Goal: Use online tool/utility

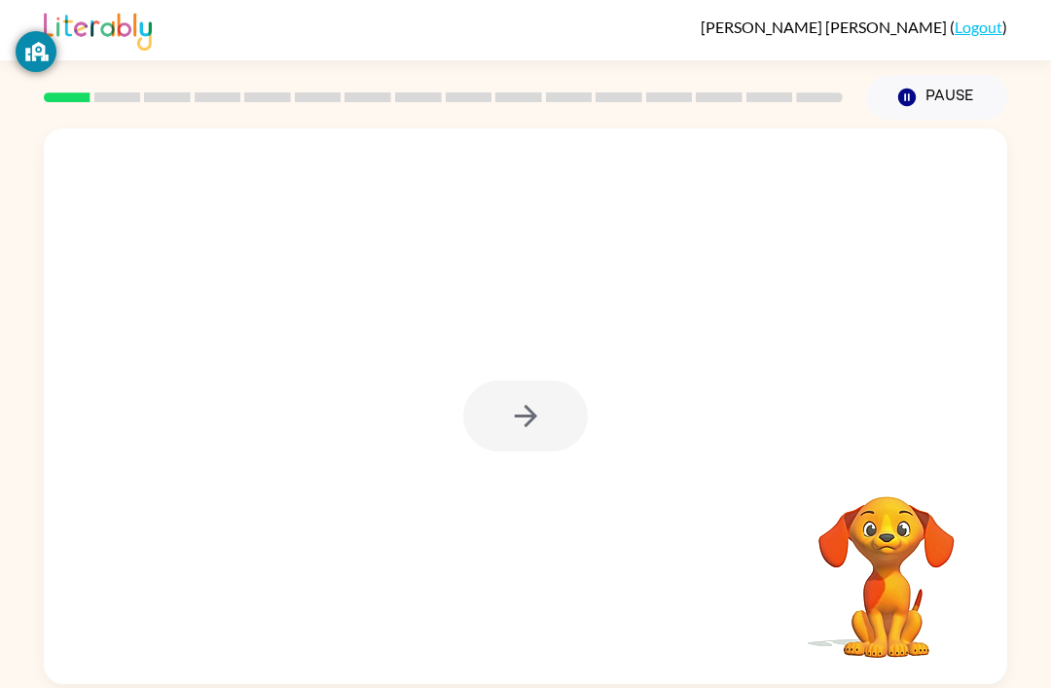
click at [553, 399] on div at bounding box center [525, 416] width 125 height 71
click at [552, 418] on div at bounding box center [525, 416] width 125 height 71
click at [552, 417] on button "button" at bounding box center [525, 416] width 125 height 71
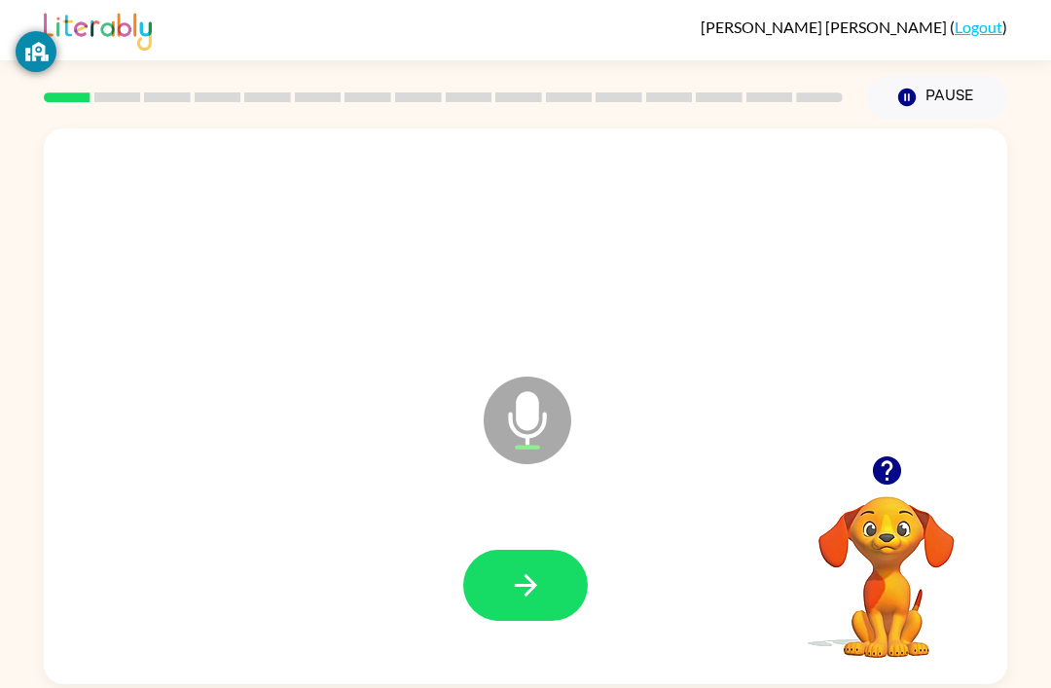
click at [561, 598] on button "button" at bounding box center [525, 585] width 125 height 71
click at [533, 584] on icon "button" at bounding box center [526, 585] width 34 height 34
click at [557, 598] on button "button" at bounding box center [525, 585] width 125 height 71
click at [551, 566] on button "button" at bounding box center [525, 585] width 125 height 71
click at [569, 562] on button "button" at bounding box center [525, 585] width 125 height 71
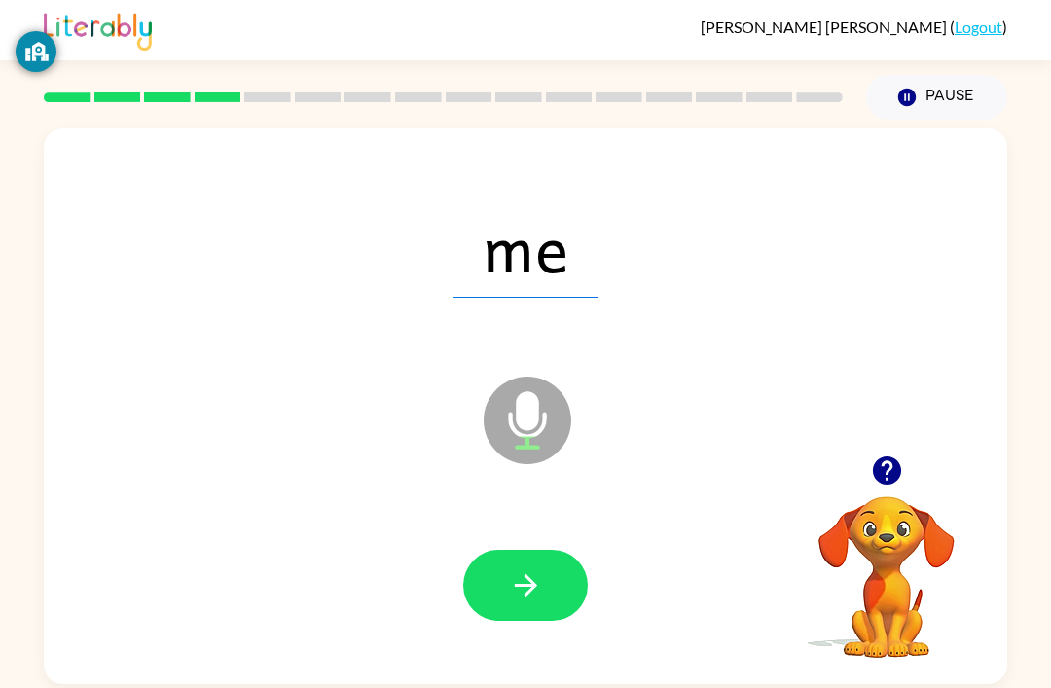
click at [524, 559] on button "button" at bounding box center [525, 585] width 125 height 71
click at [569, 588] on button "button" at bounding box center [525, 585] width 125 height 71
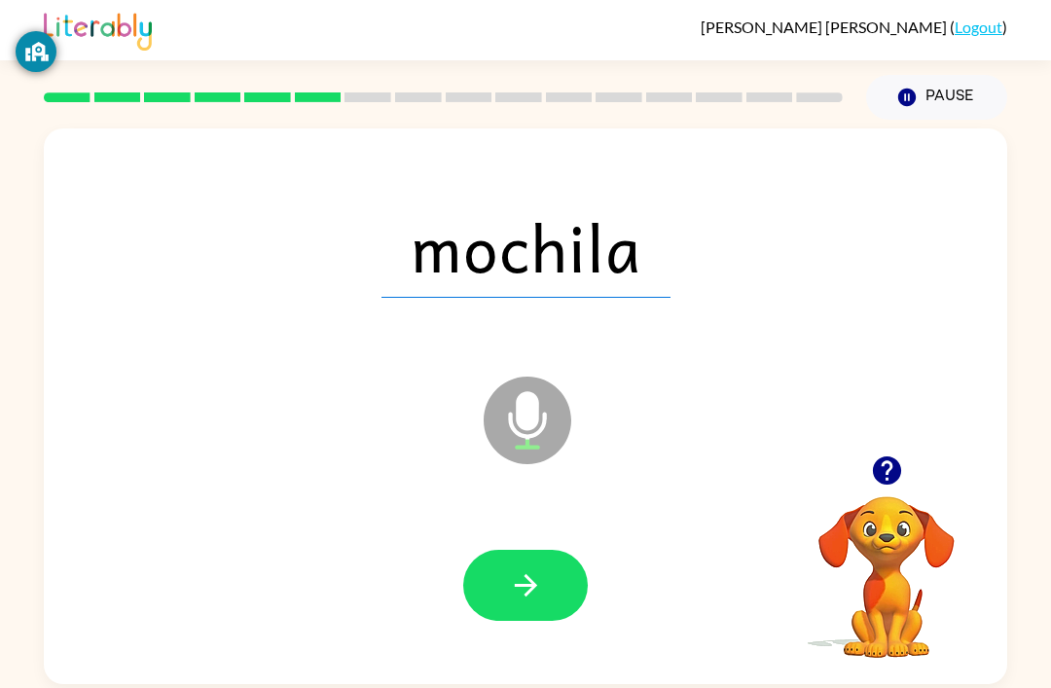
click at [553, 593] on button "button" at bounding box center [525, 585] width 125 height 71
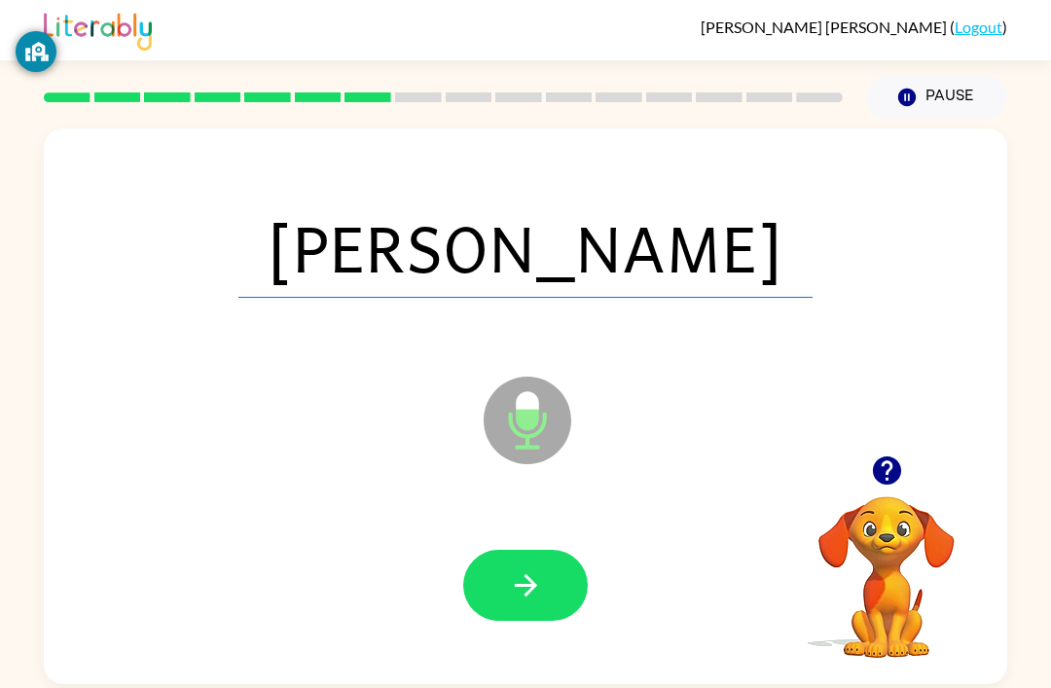
click at [546, 605] on button "button" at bounding box center [525, 585] width 125 height 71
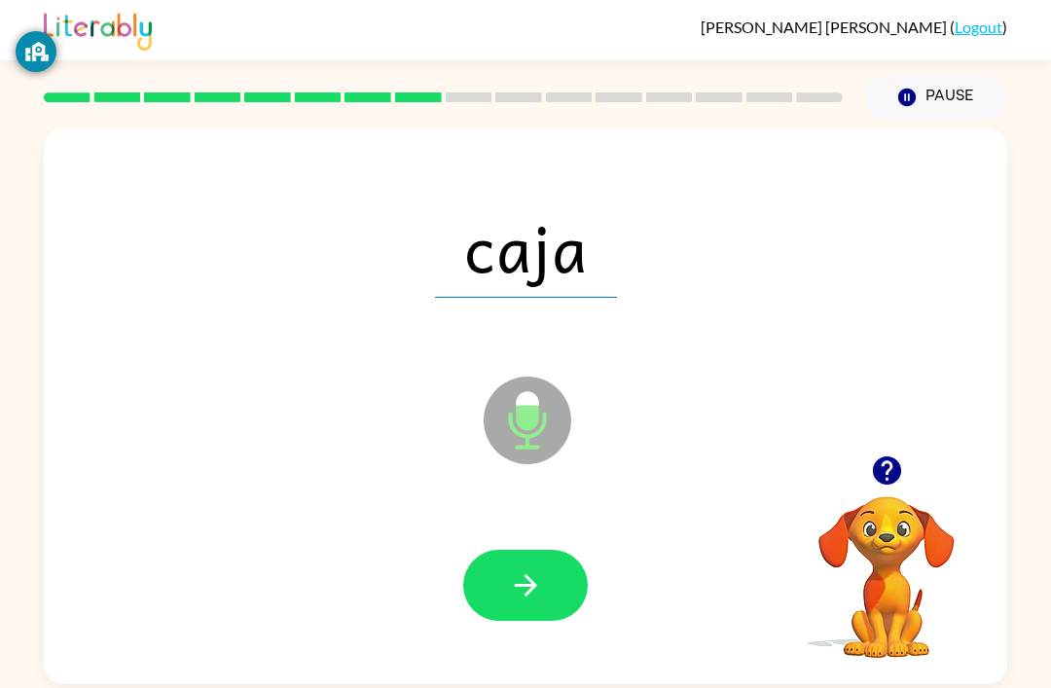
click at [559, 580] on button "button" at bounding box center [525, 585] width 125 height 71
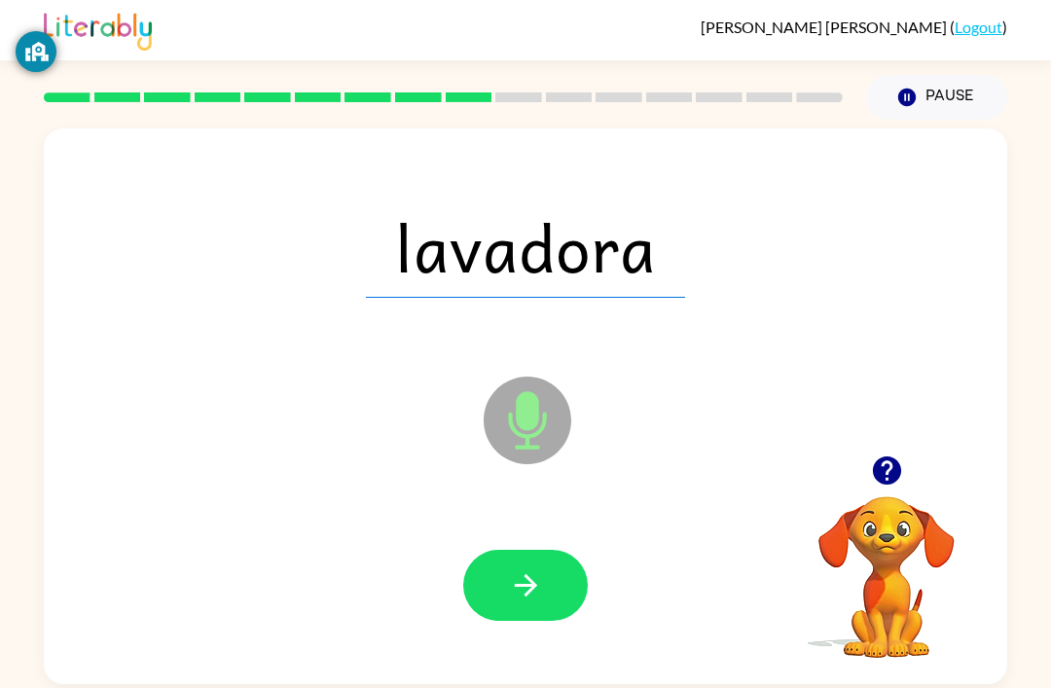
click at [536, 609] on button "button" at bounding box center [525, 585] width 125 height 71
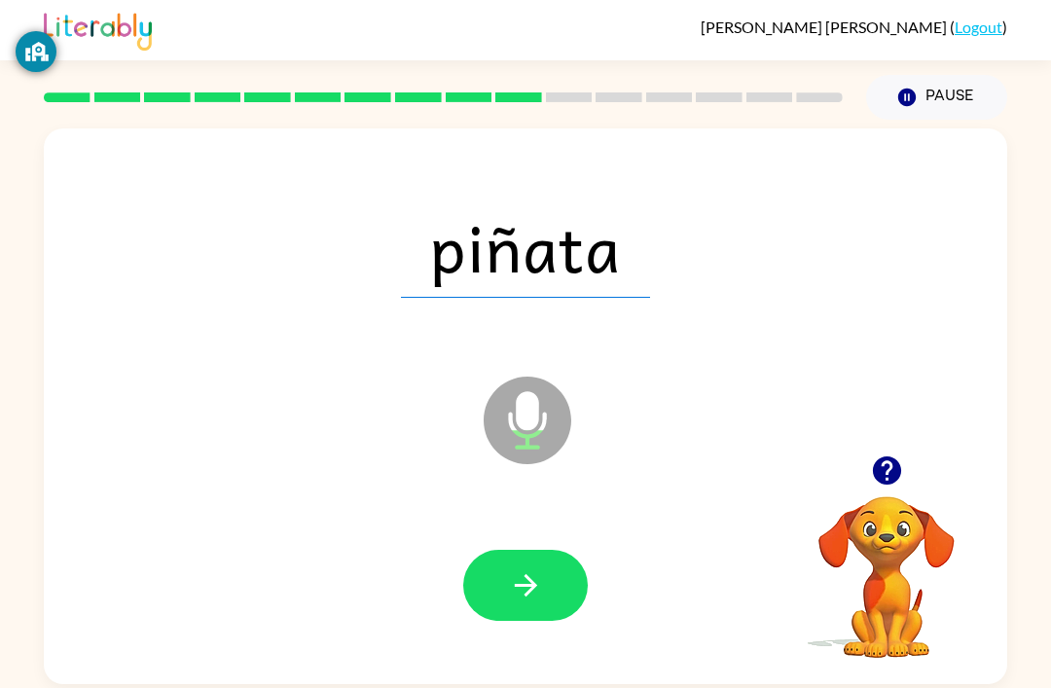
click at [563, 576] on button "button" at bounding box center [525, 585] width 125 height 71
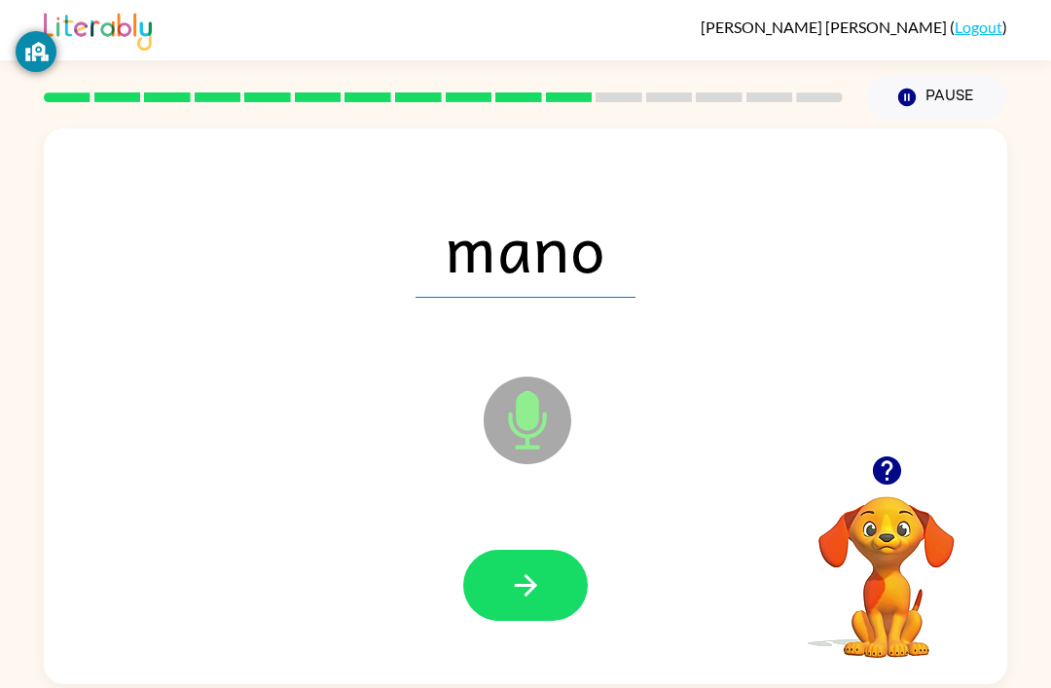
click at [540, 582] on icon "button" at bounding box center [526, 585] width 34 height 34
click at [567, 608] on button "button" at bounding box center [525, 585] width 125 height 71
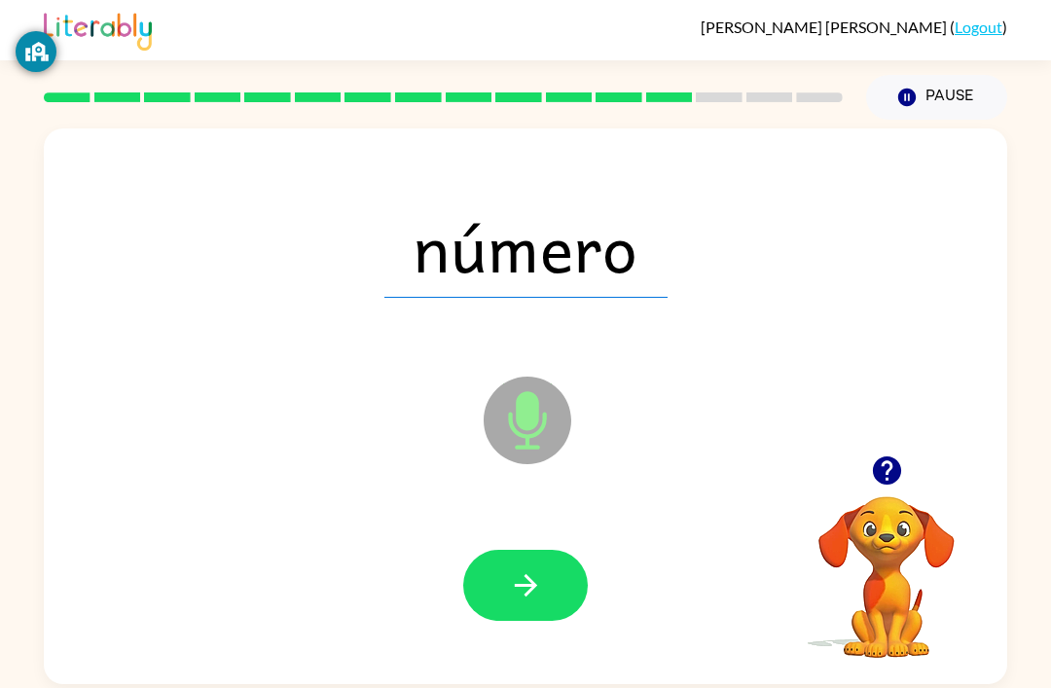
click at [563, 593] on button "button" at bounding box center [525, 585] width 125 height 71
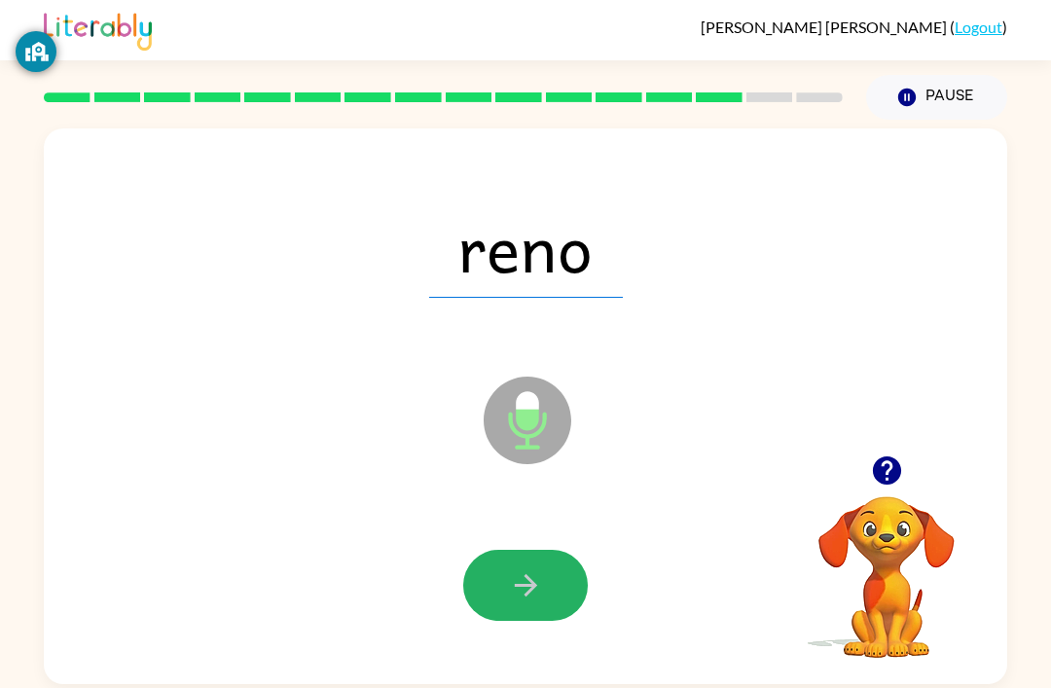
click at [546, 587] on button "button" at bounding box center [525, 585] width 125 height 71
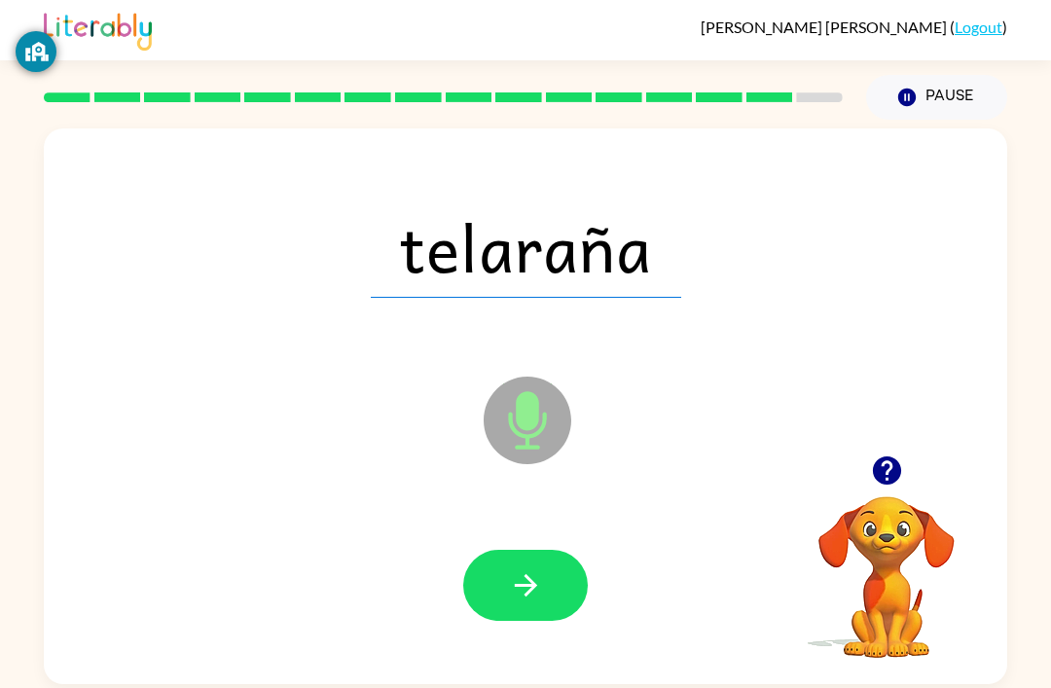
click at [547, 587] on button "button" at bounding box center [525, 585] width 125 height 71
